Goal: Feedback & Contribution: Submit feedback/report problem

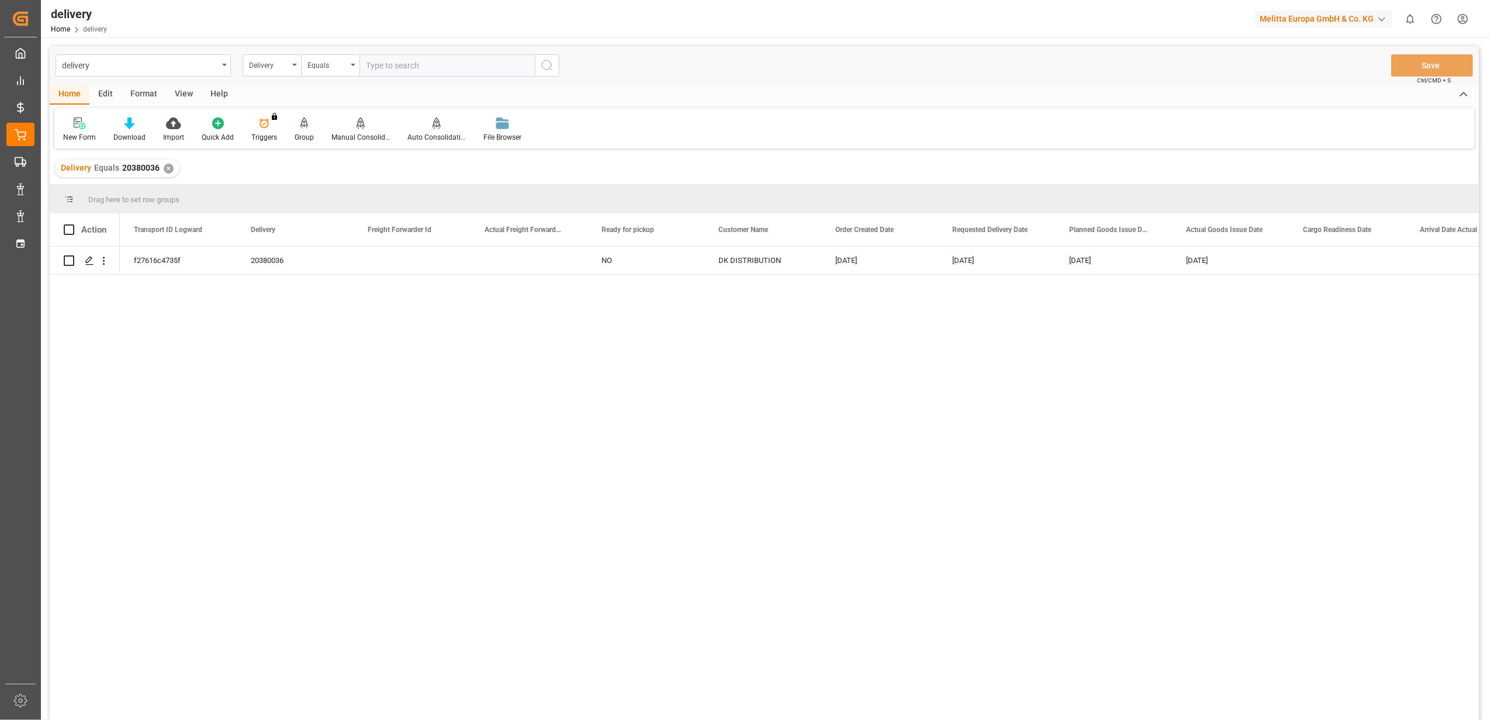
click at [167, 169] on div "✕" at bounding box center [169, 169] width 10 height 10
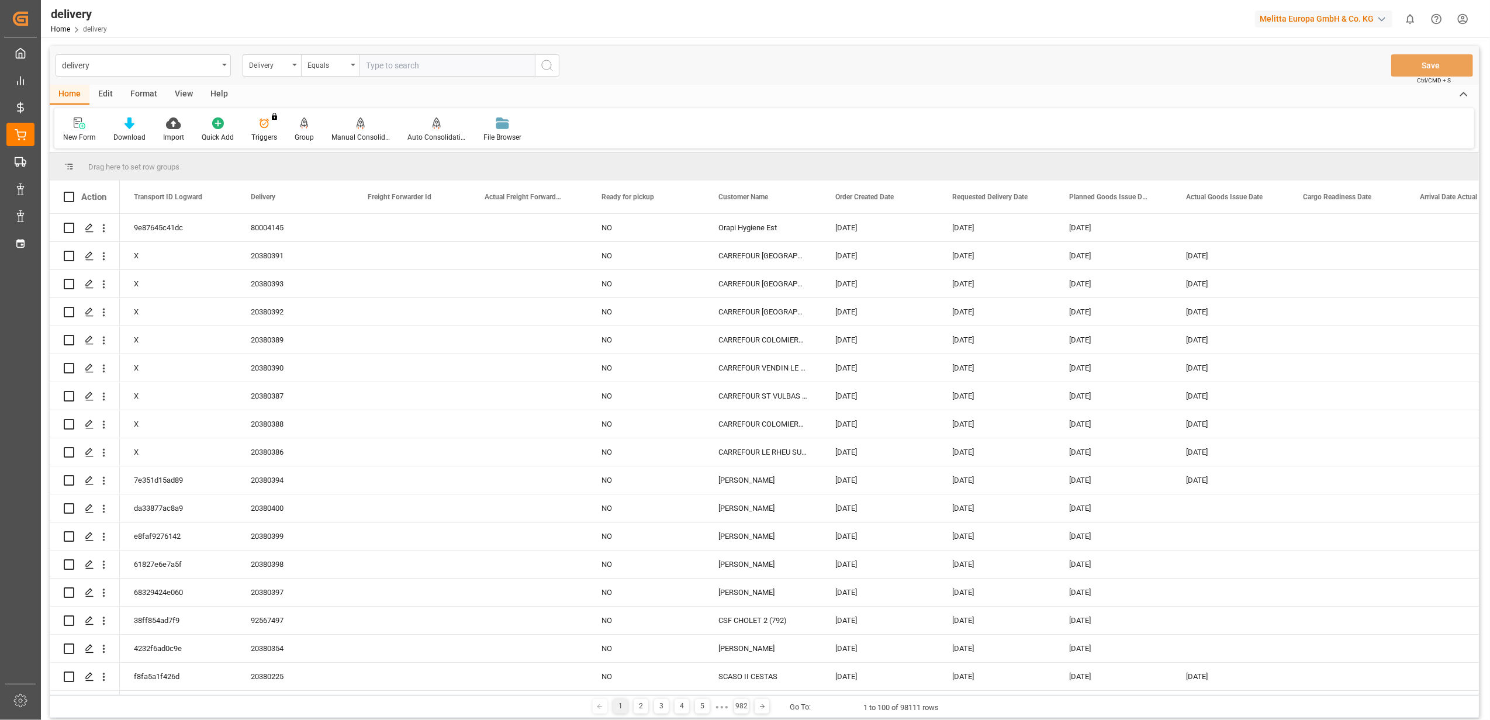
click at [444, 55] on input "text" at bounding box center [447, 65] width 175 height 22
type input "92564078"
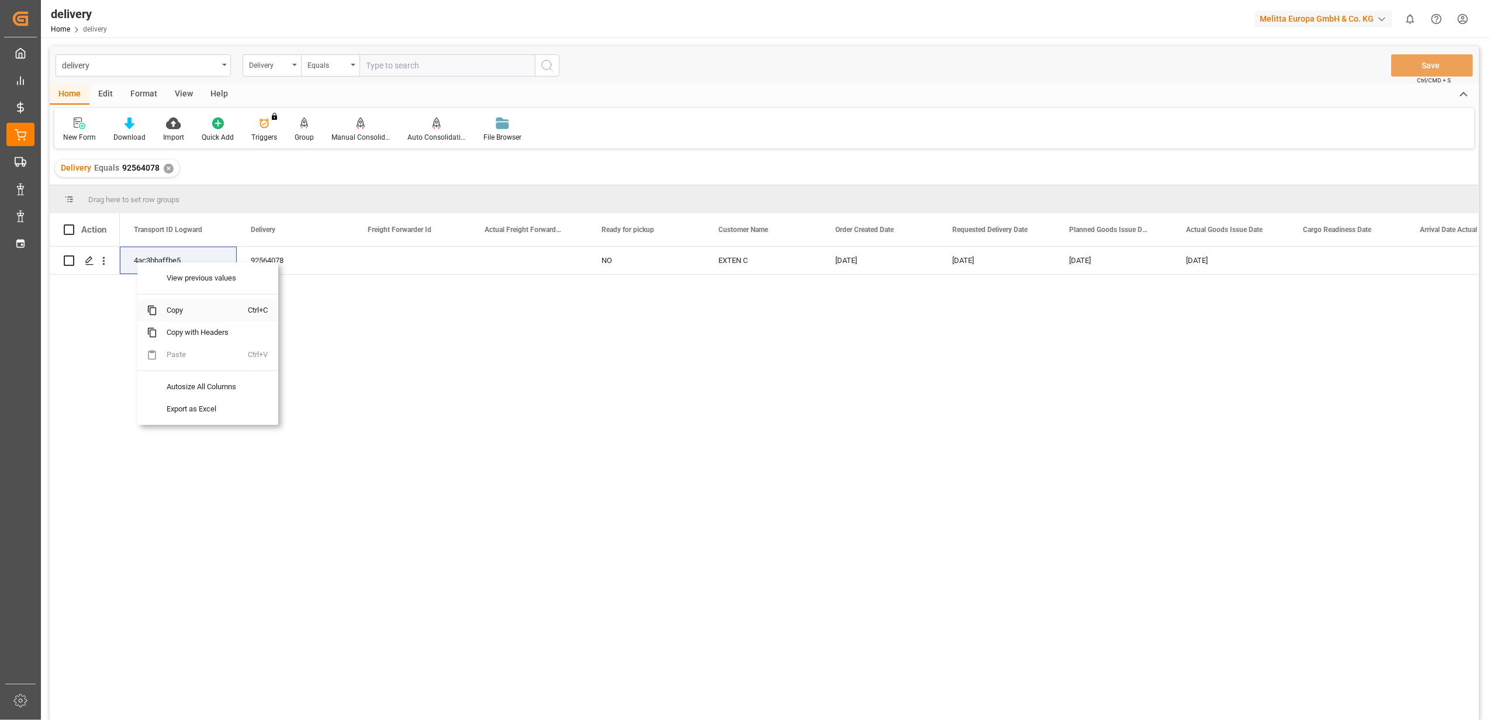
click at [181, 313] on span "Copy" at bounding box center [202, 310] width 91 height 22
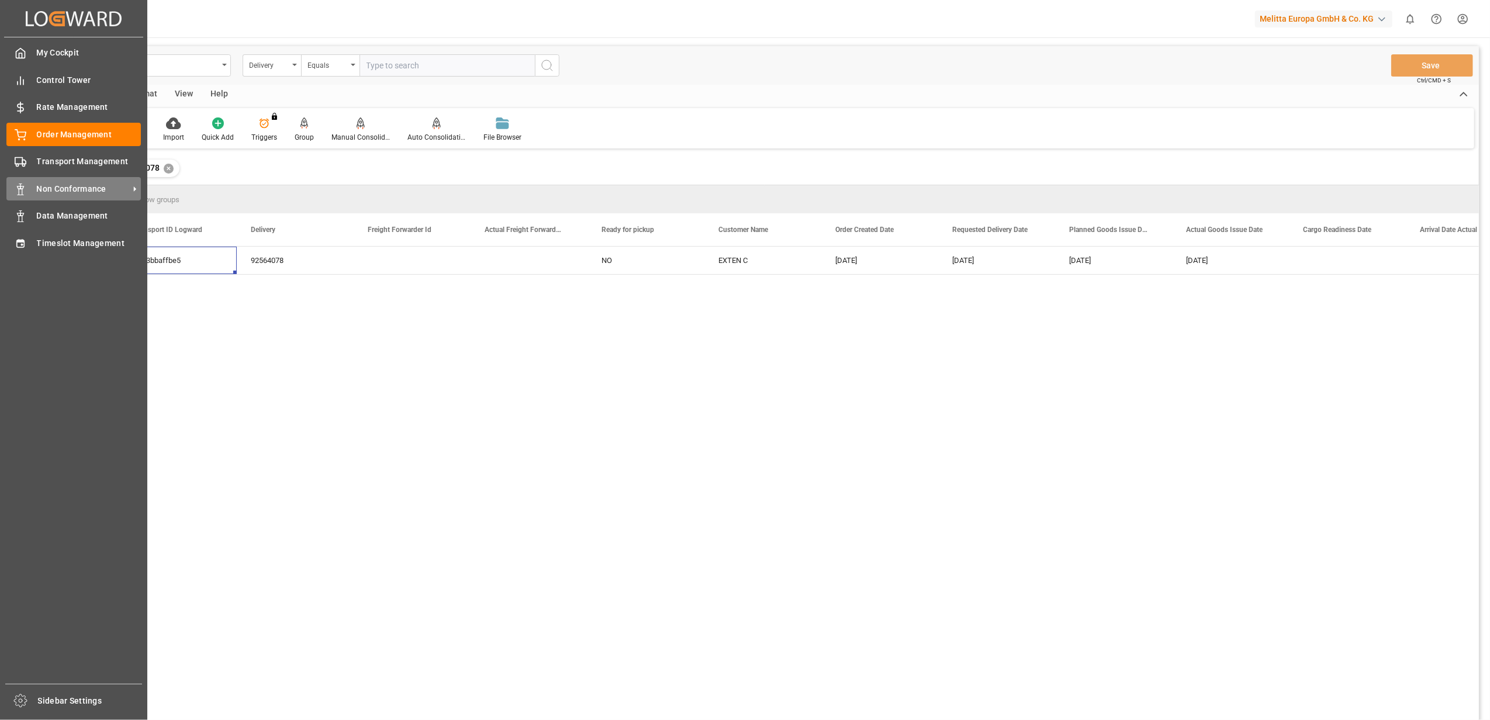
click at [87, 190] on span "Non Conformance" at bounding box center [83, 189] width 92 height 12
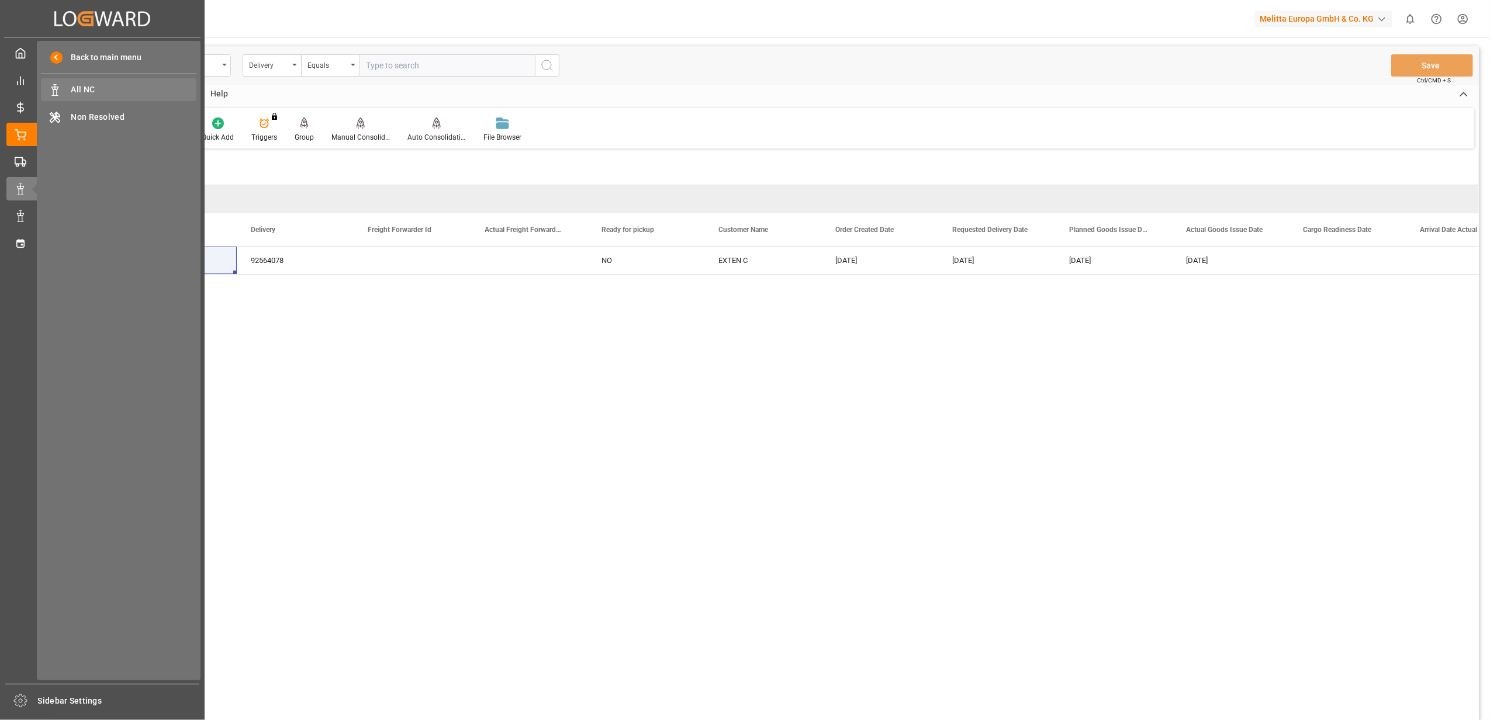
click at [87, 87] on span "All NC" at bounding box center [134, 90] width 126 height 12
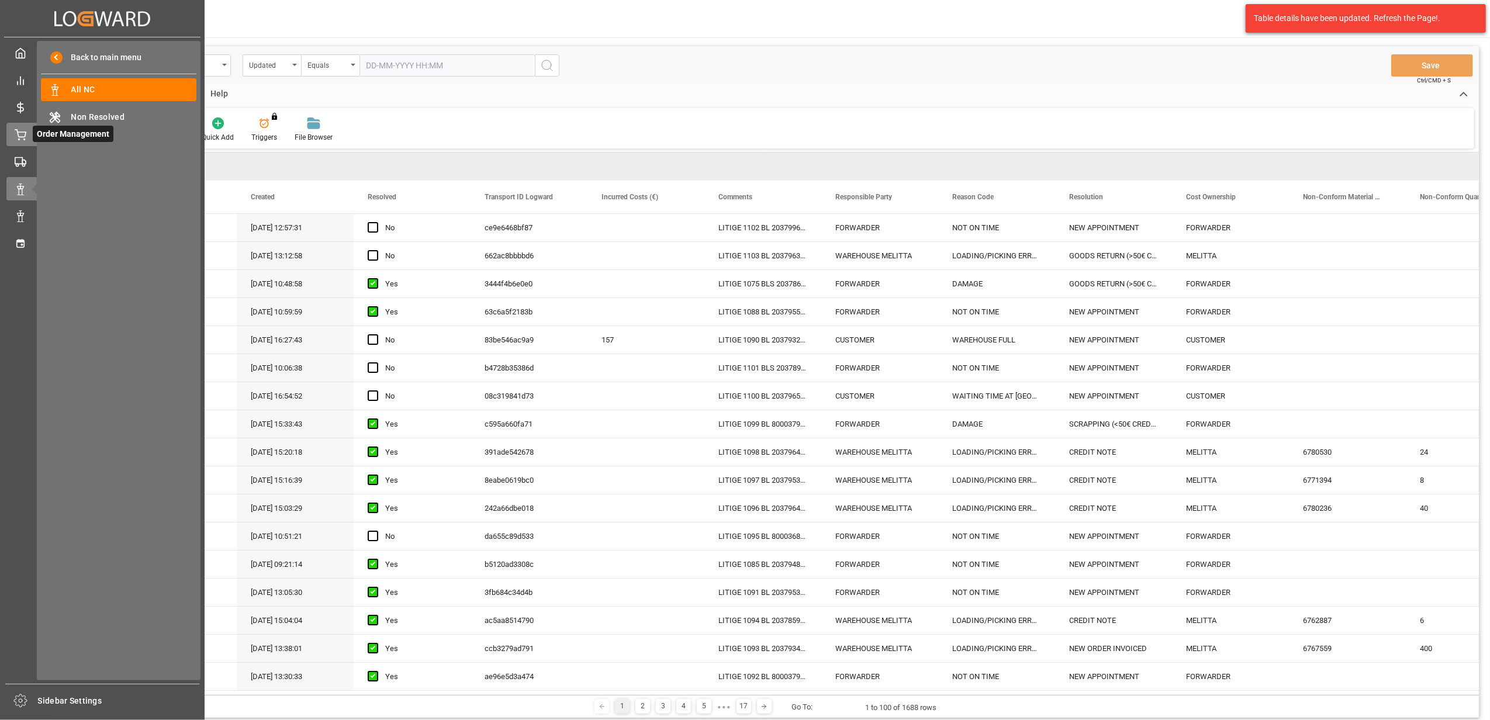
click at [26, 138] on icon at bounding box center [21, 135] width 12 height 12
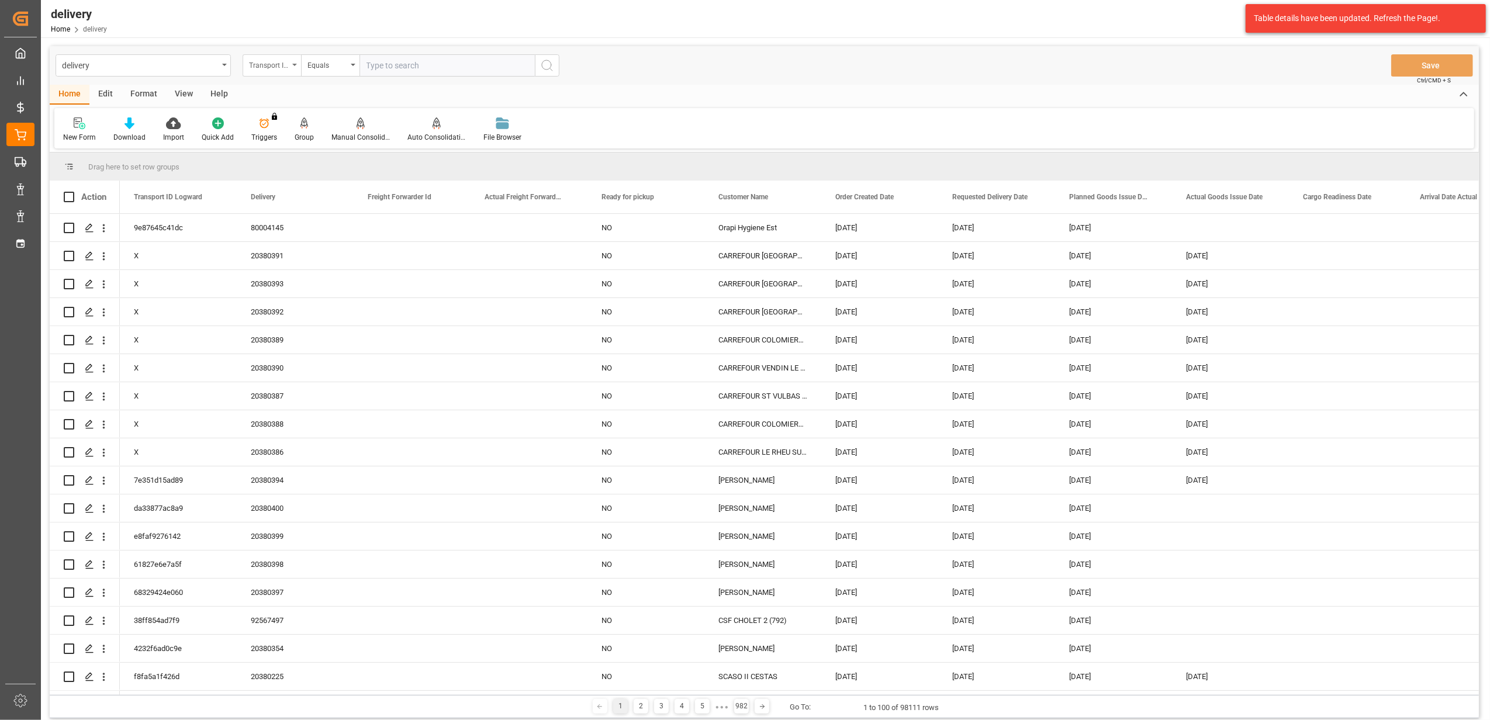
click at [291, 67] on div "Transport ID Logward" at bounding box center [272, 65] width 58 height 22
click at [275, 143] on div "Delivery" at bounding box center [330, 144] width 174 height 25
click at [376, 69] on input "text" at bounding box center [447, 65] width 175 height 22
type input "92564078"
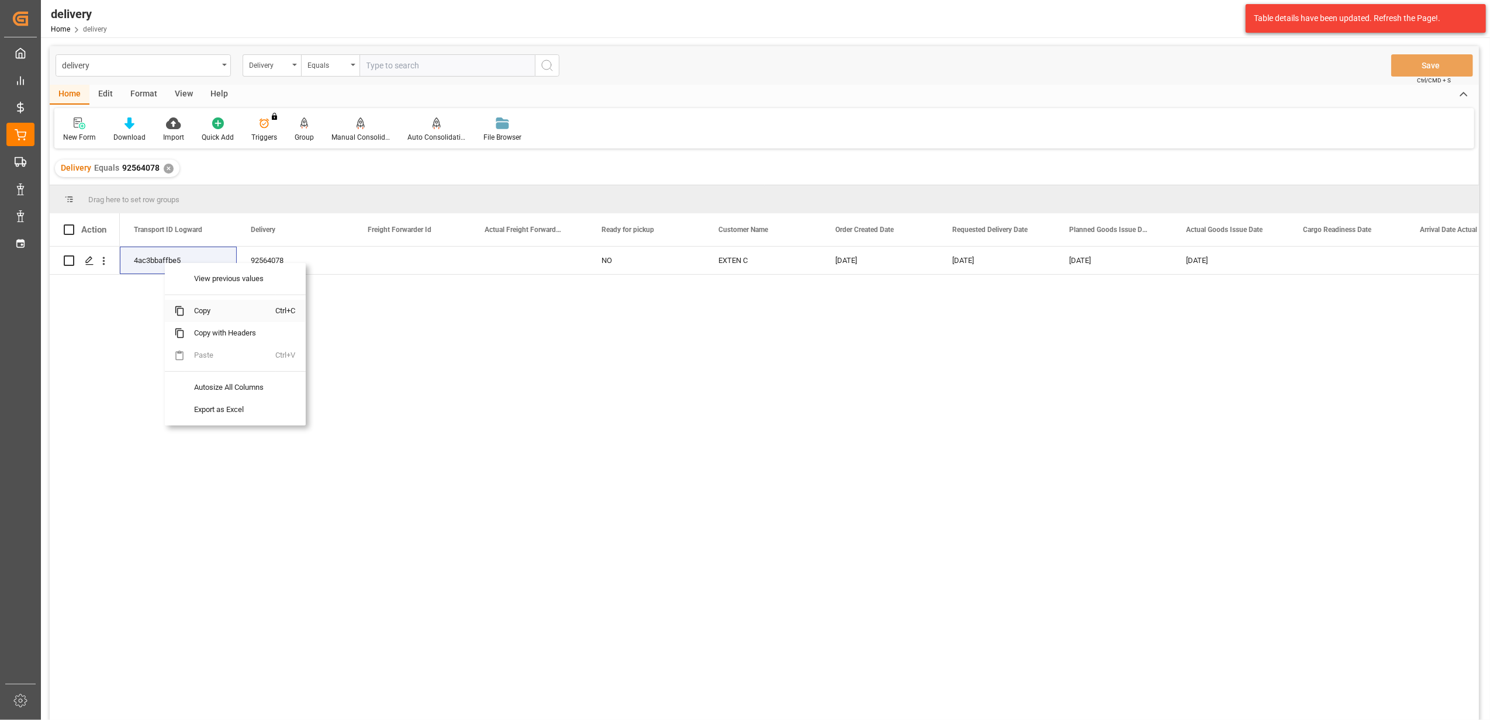
click at [208, 312] on span "Copy" at bounding box center [230, 311] width 91 height 22
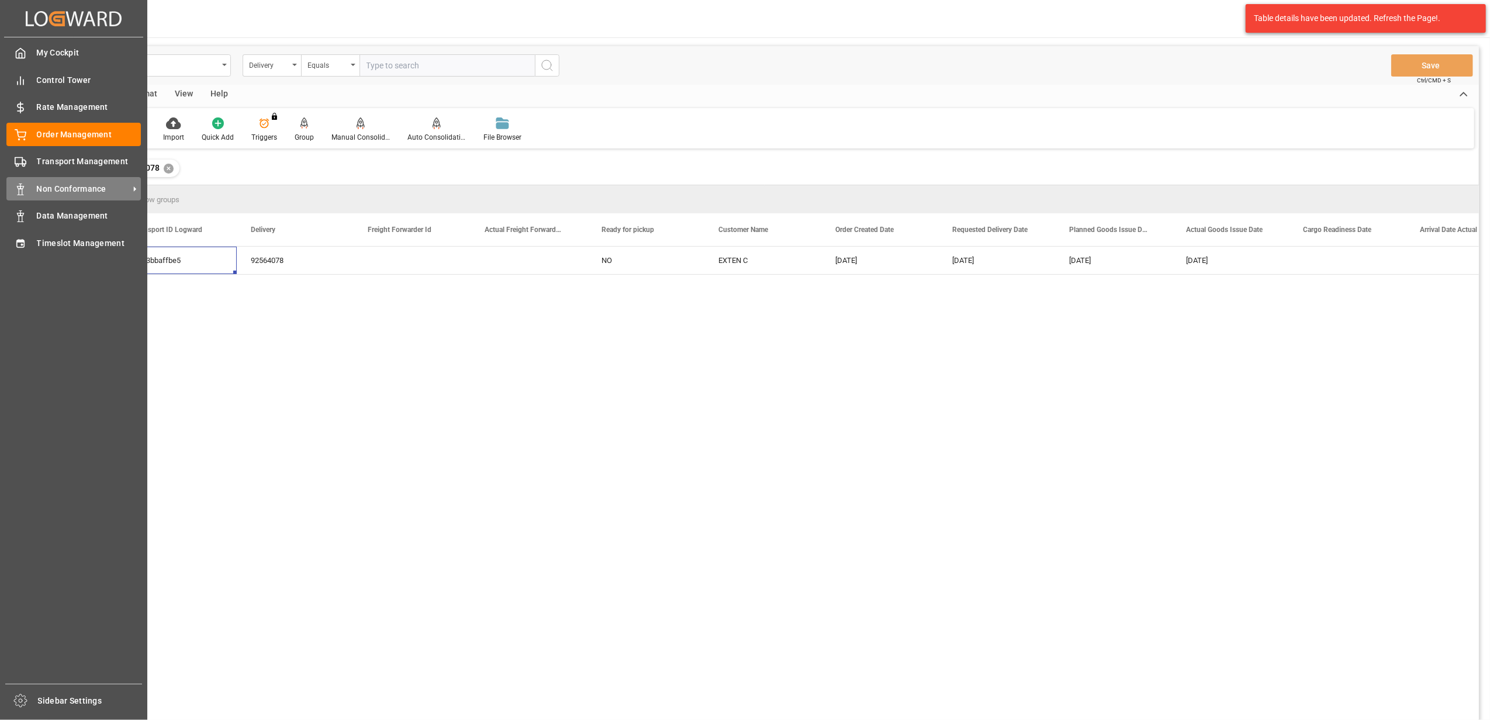
click at [64, 190] on span "Non Conformance" at bounding box center [83, 189] width 92 height 12
click at [56, 190] on span "Non Conformance" at bounding box center [83, 189] width 92 height 12
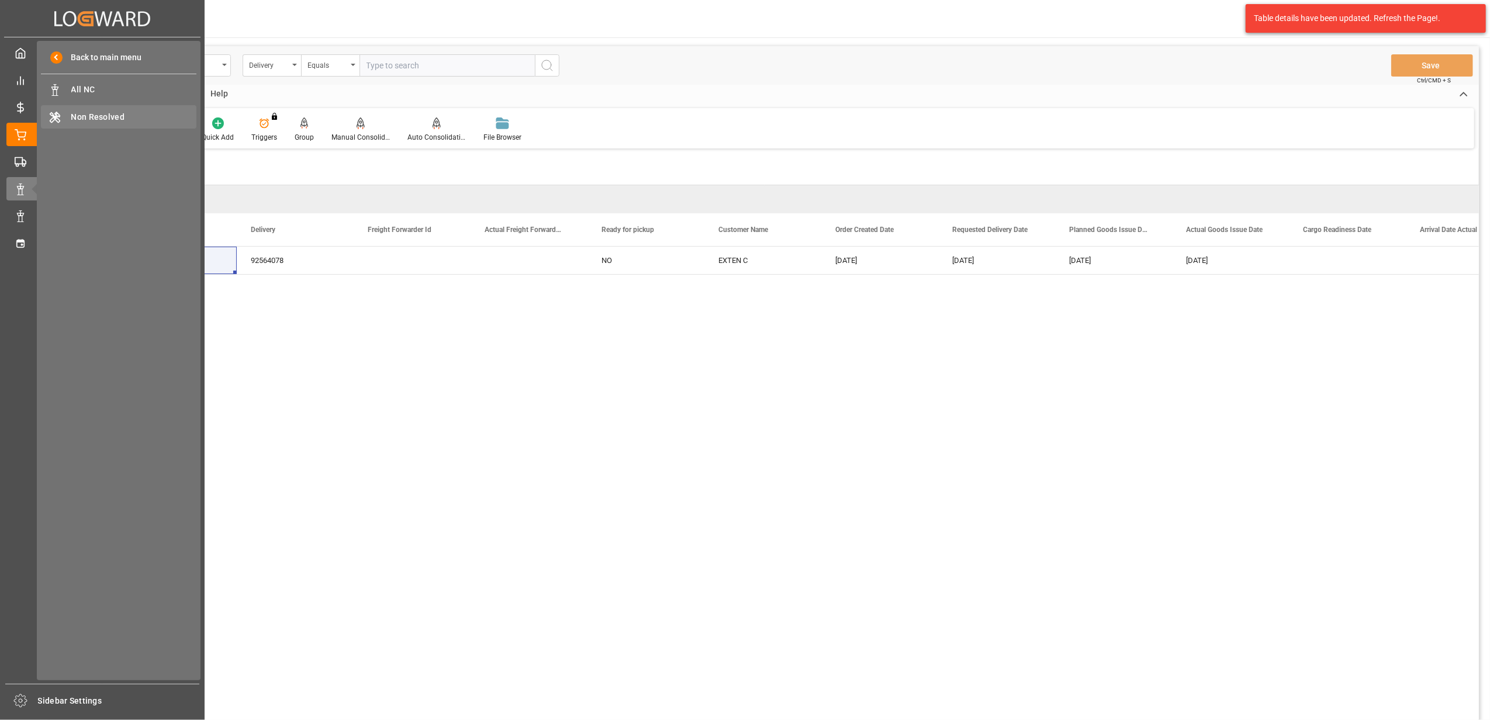
click at [96, 117] on span "Non Resolved" at bounding box center [134, 117] width 126 height 12
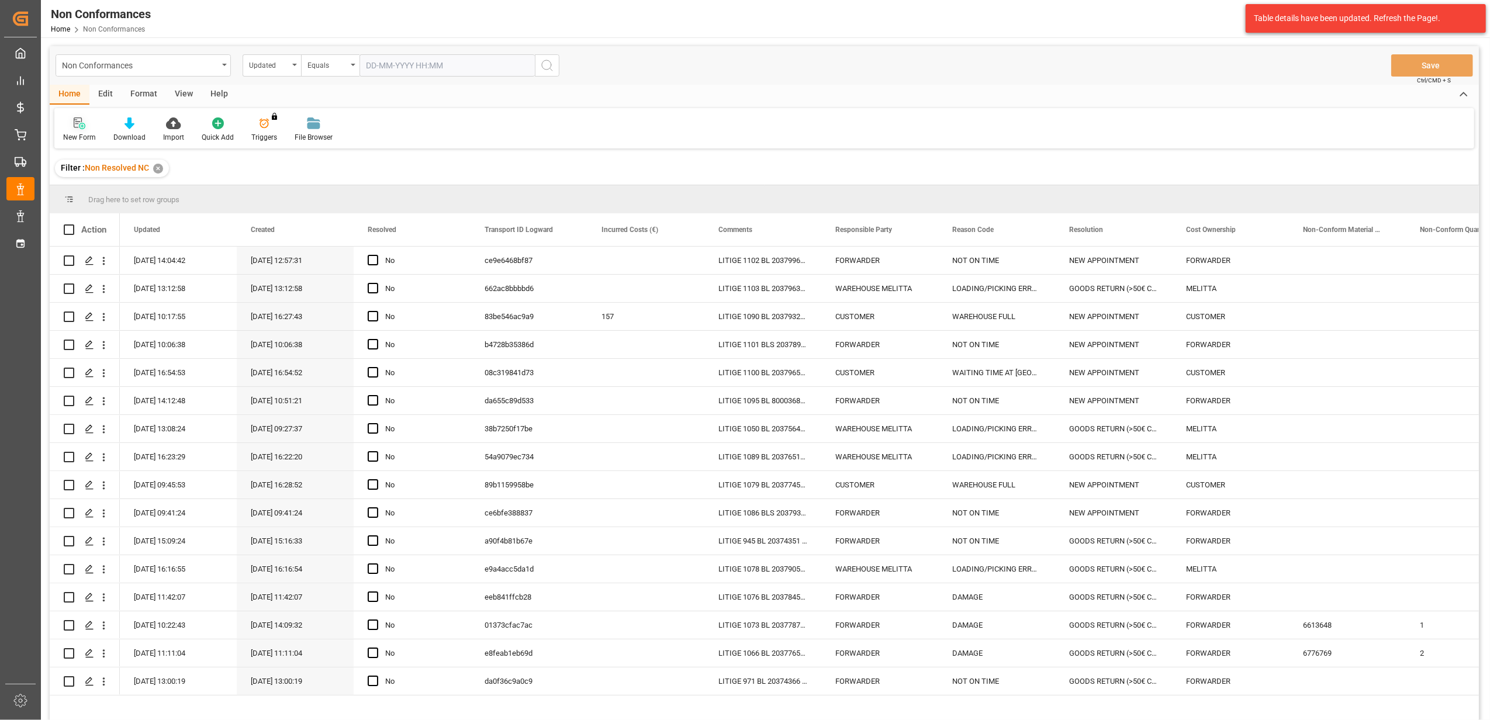
click at [80, 125] on icon at bounding box center [80, 123] width 12 height 12
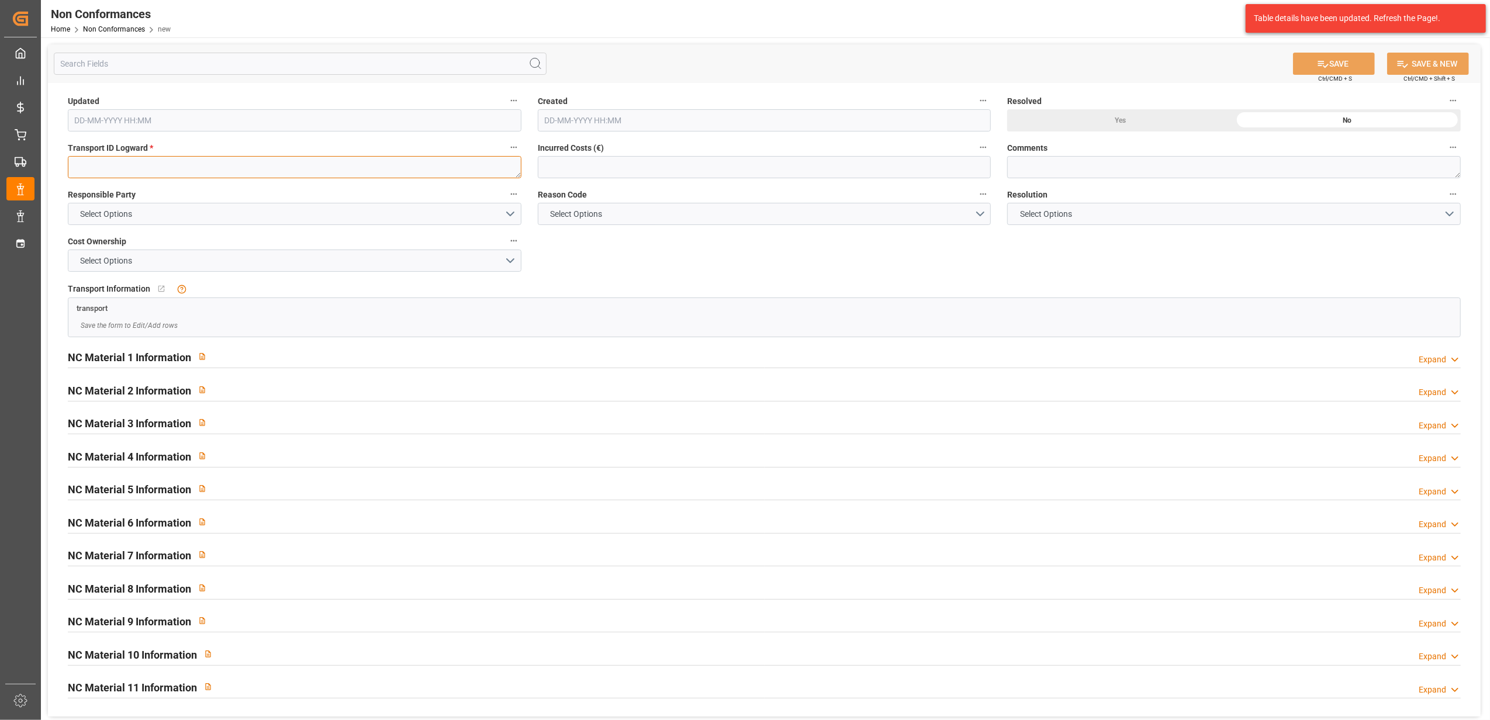
click at [144, 167] on textarea at bounding box center [295, 167] width 454 height 22
paste textarea "4ac3bbaffbe5"
type textarea "4ac3bbaffbe5"
click at [509, 216] on button "Select Options" at bounding box center [295, 214] width 454 height 22
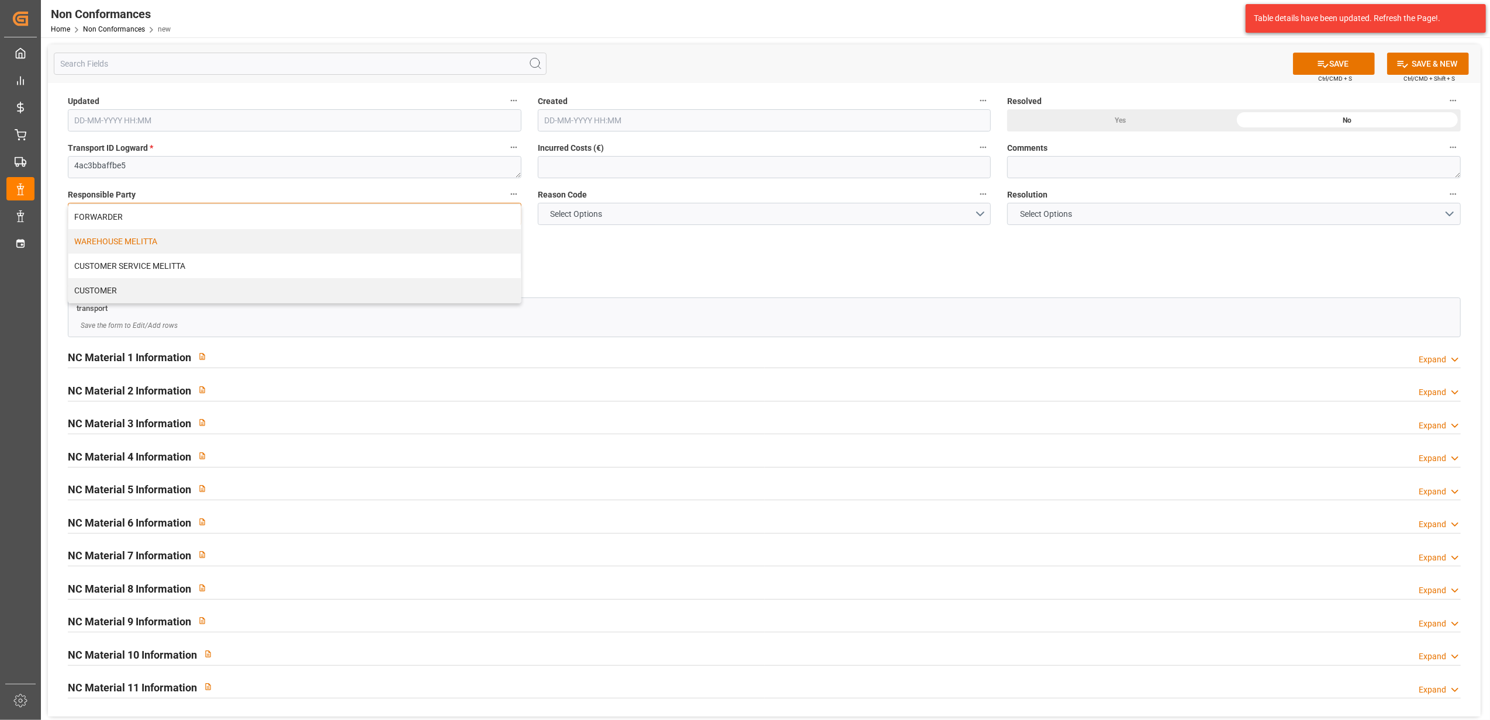
click at [414, 231] on div "WAREHOUSE MELITTA" at bounding box center [294, 241] width 452 height 25
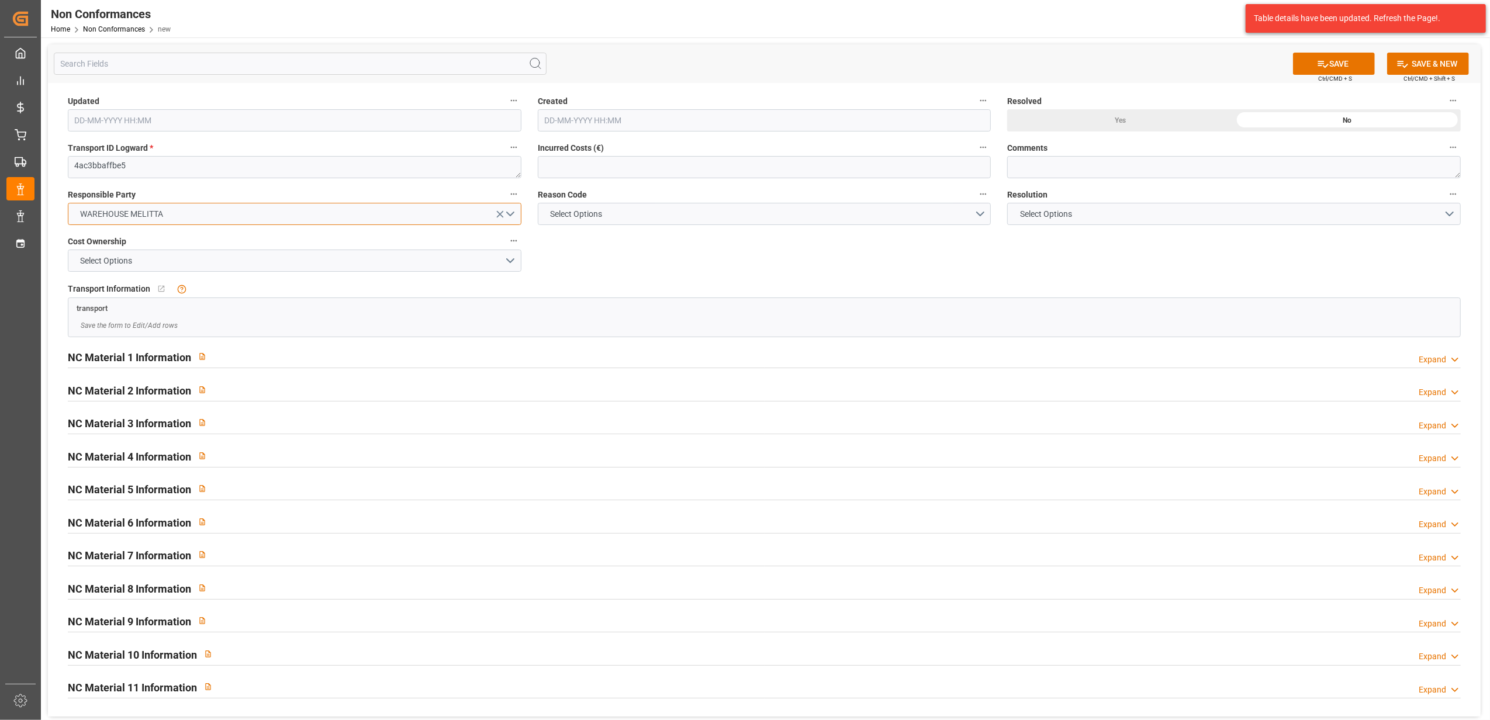
click at [510, 212] on button "WAREHOUSE MELITTA" at bounding box center [295, 214] width 454 height 22
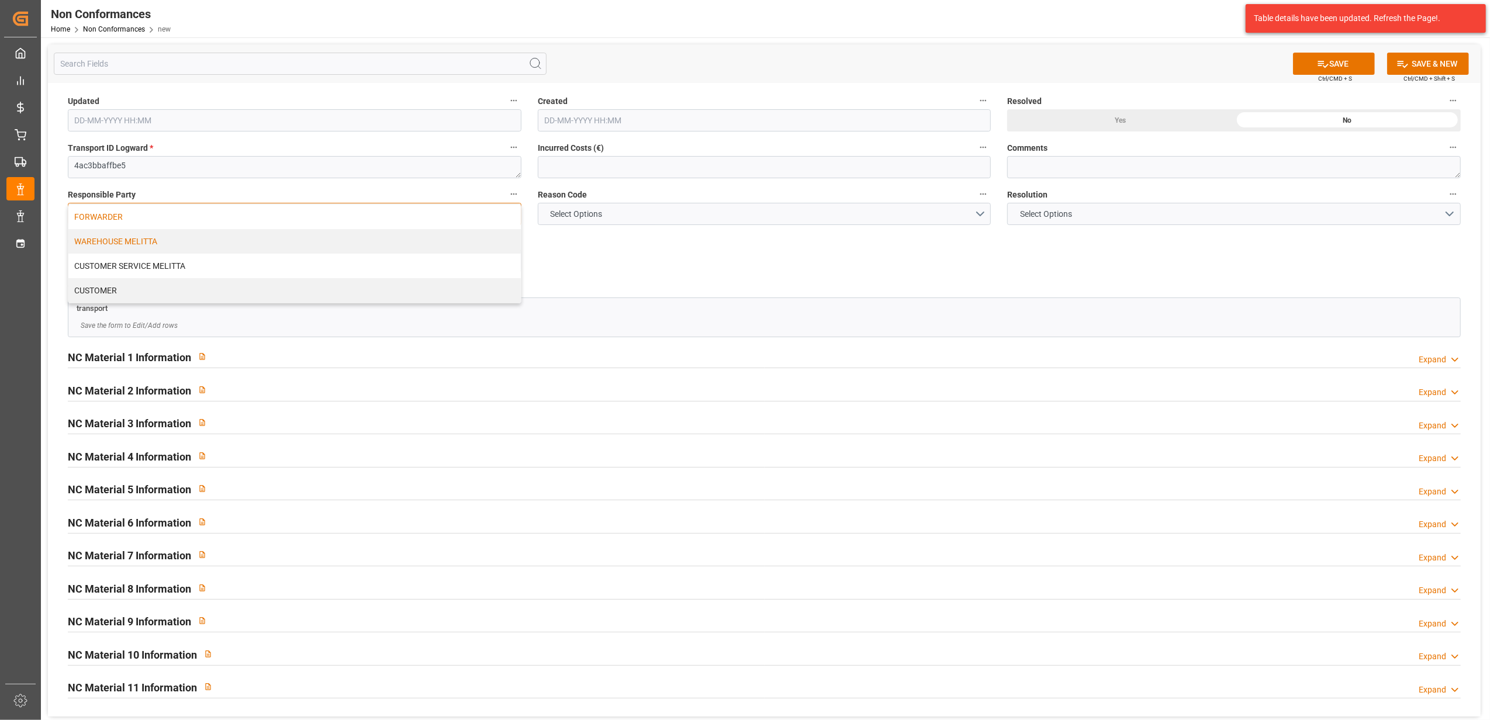
click at [475, 212] on div "FORWARDER" at bounding box center [294, 217] width 452 height 25
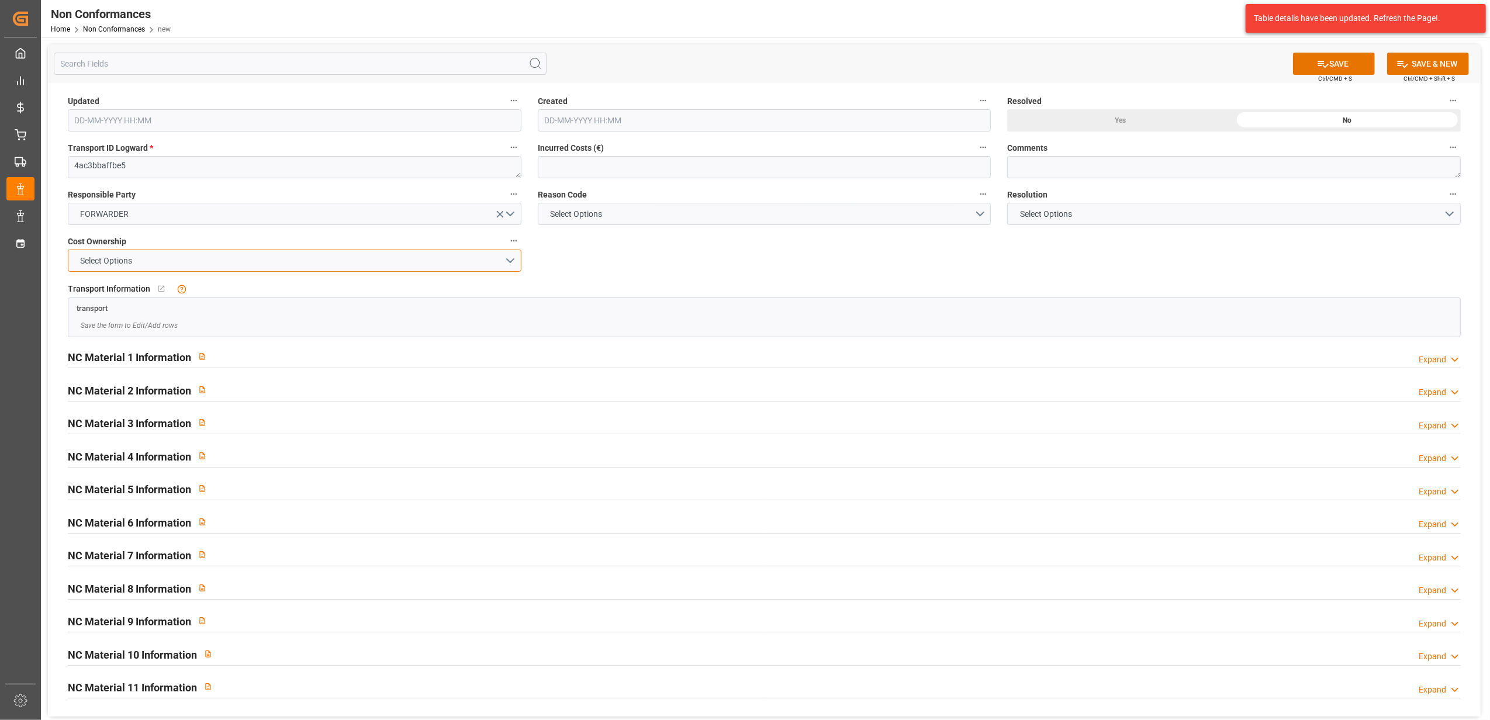
click at [506, 262] on button "Select Options" at bounding box center [295, 261] width 454 height 22
click at [470, 262] on div "FORWARDER" at bounding box center [294, 263] width 452 height 25
click at [977, 215] on button "Select Options" at bounding box center [765, 214] width 454 height 22
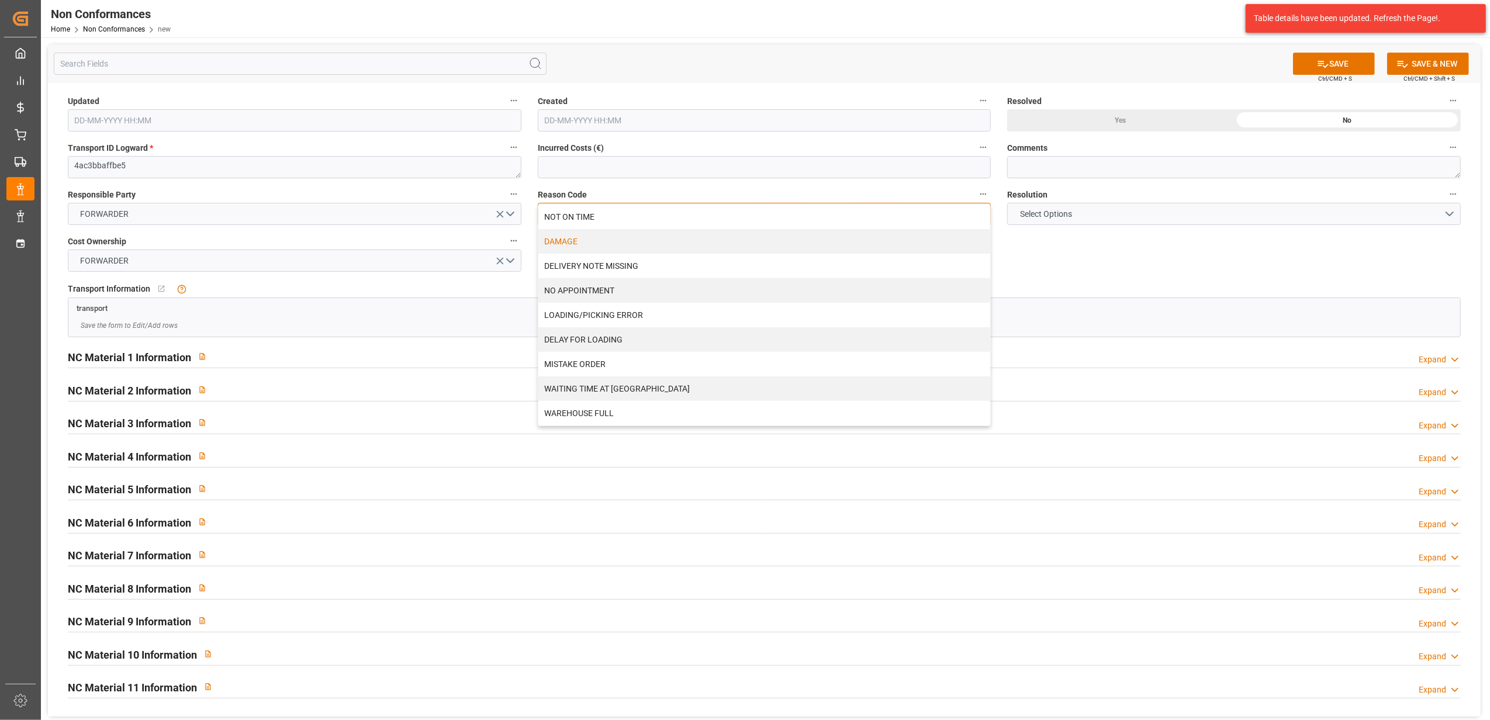
click at [754, 250] on div "DAMAGE" at bounding box center [764, 241] width 452 height 25
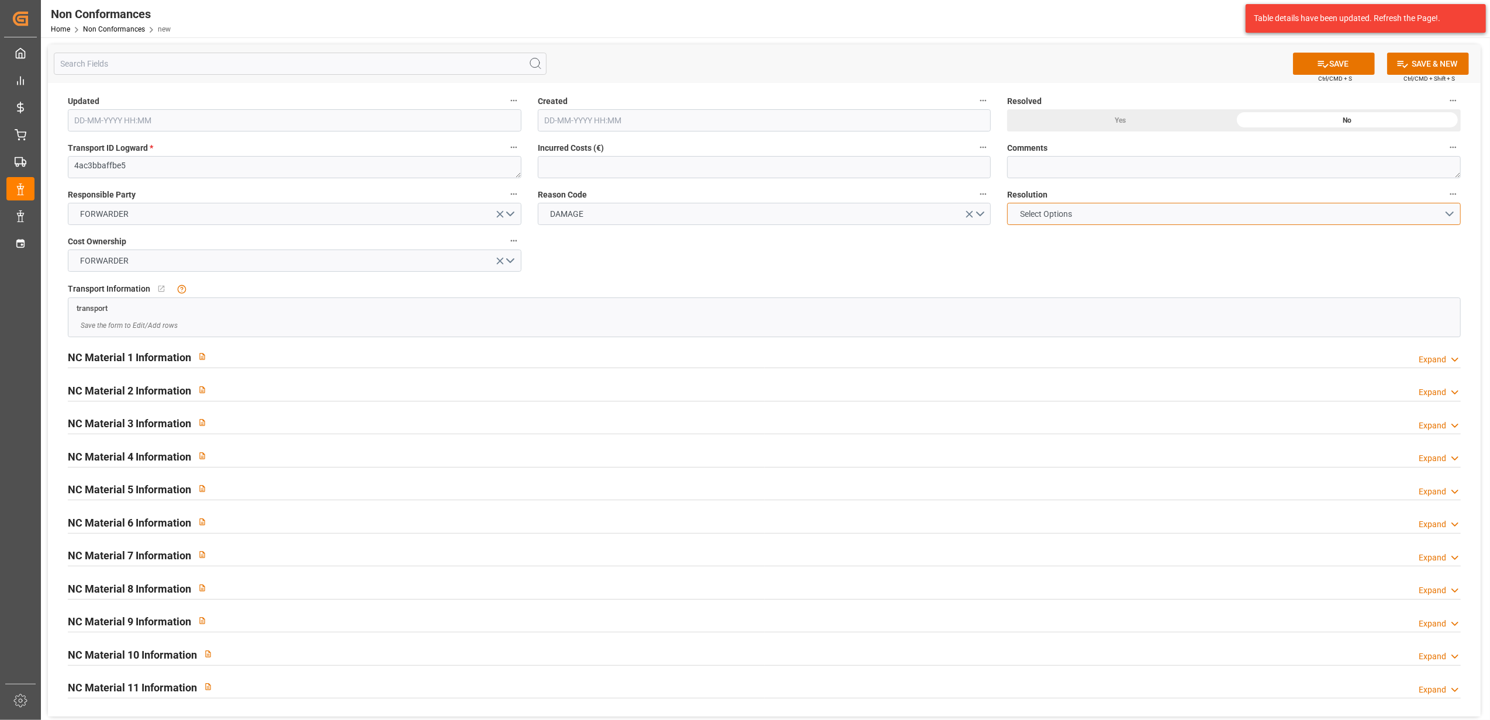
click at [1450, 207] on button "Select Options" at bounding box center [1234, 214] width 454 height 22
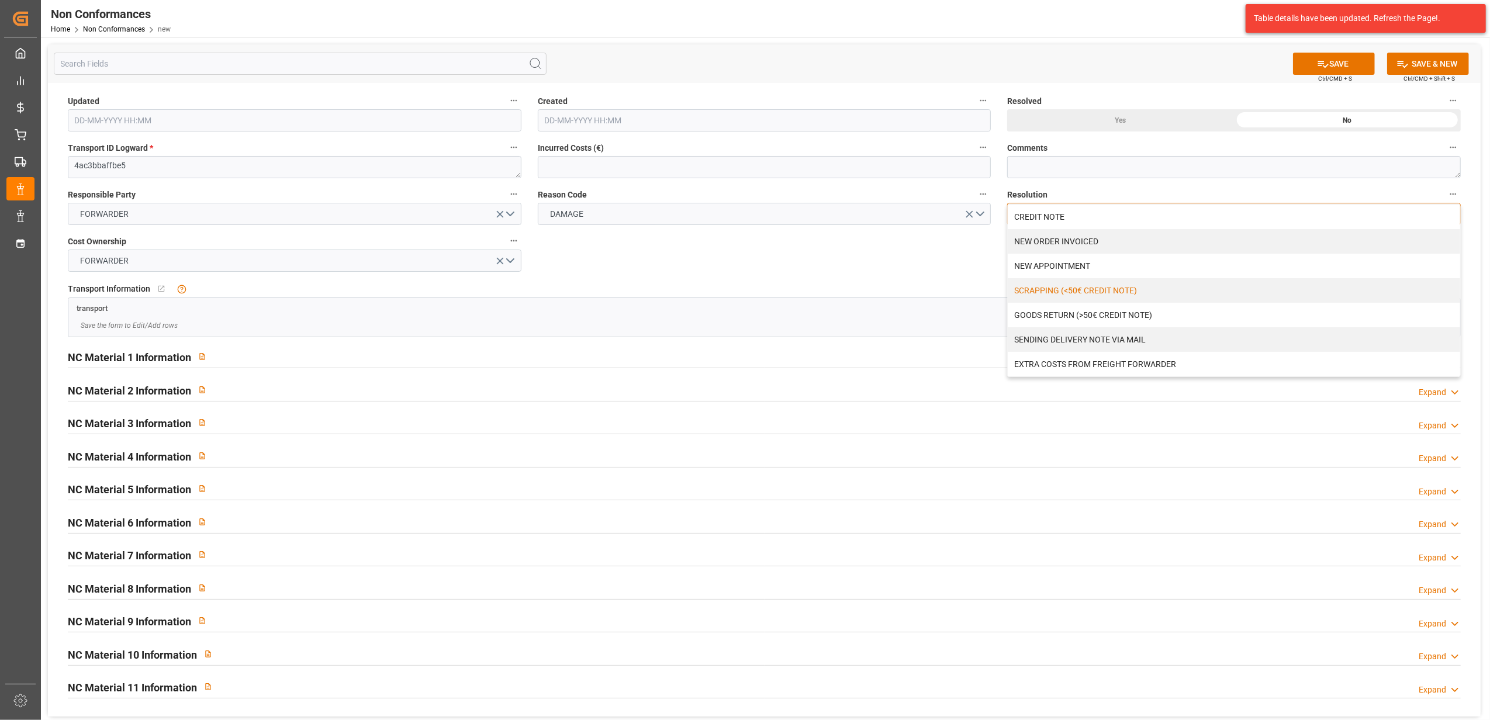
click at [1117, 290] on div "SCRAPPING (<50€ CREDIT NOTE)" at bounding box center [1234, 290] width 452 height 25
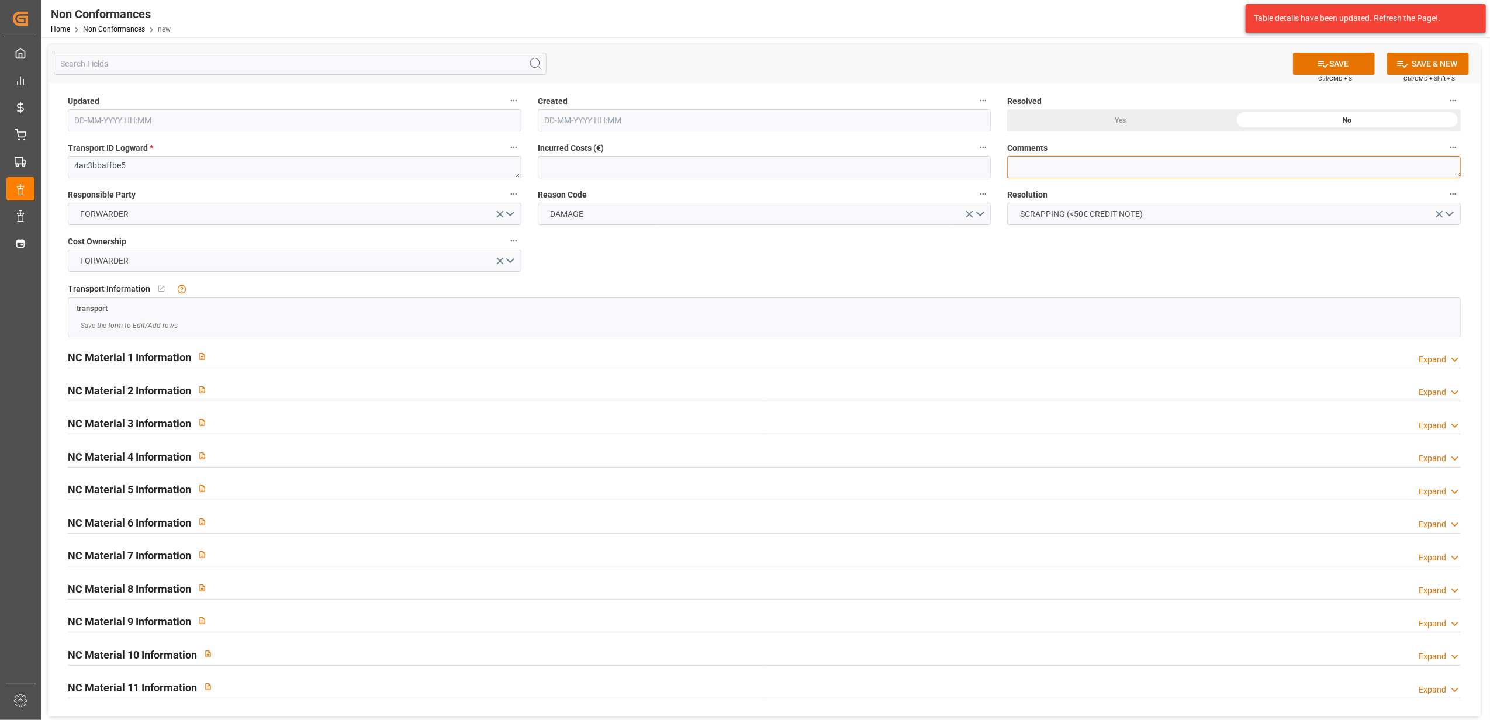
click at [1098, 174] on textarea at bounding box center [1234, 167] width 454 height 22
type textarea "LITIGE 1104 BL 92564078 //Un colis filtres abîmés // Pas de retour"
click at [1112, 120] on div "Yes" at bounding box center [1120, 120] width 227 height 22
click at [1333, 71] on button "SAVE" at bounding box center [1334, 64] width 82 height 22
